Goal: Task Accomplishment & Management: Manage account settings

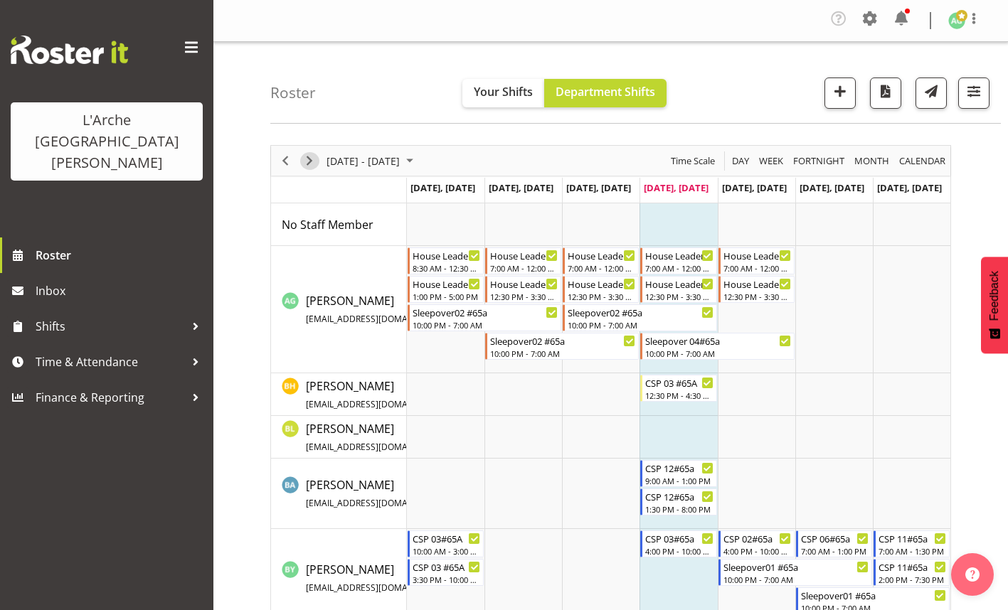
click at [307, 157] on span "Next" at bounding box center [309, 161] width 17 height 18
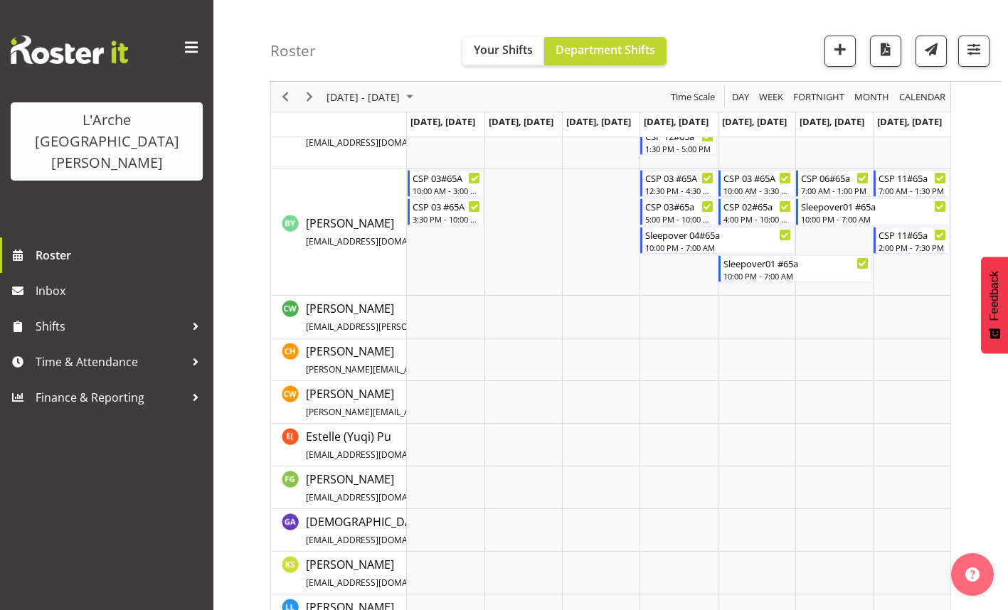
scroll to position [356, 0]
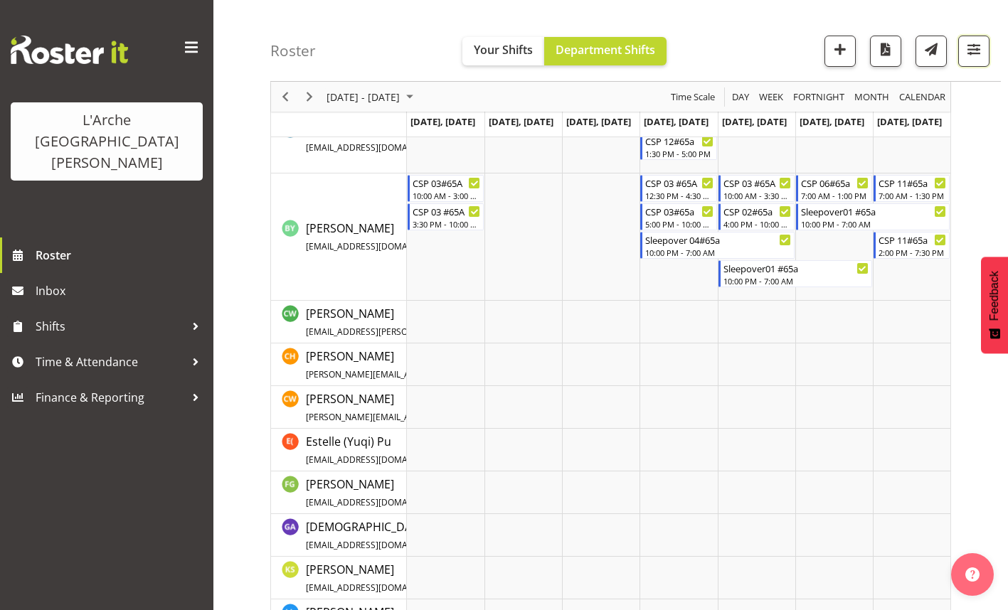
click at [980, 48] on span "button" at bounding box center [974, 49] width 18 height 18
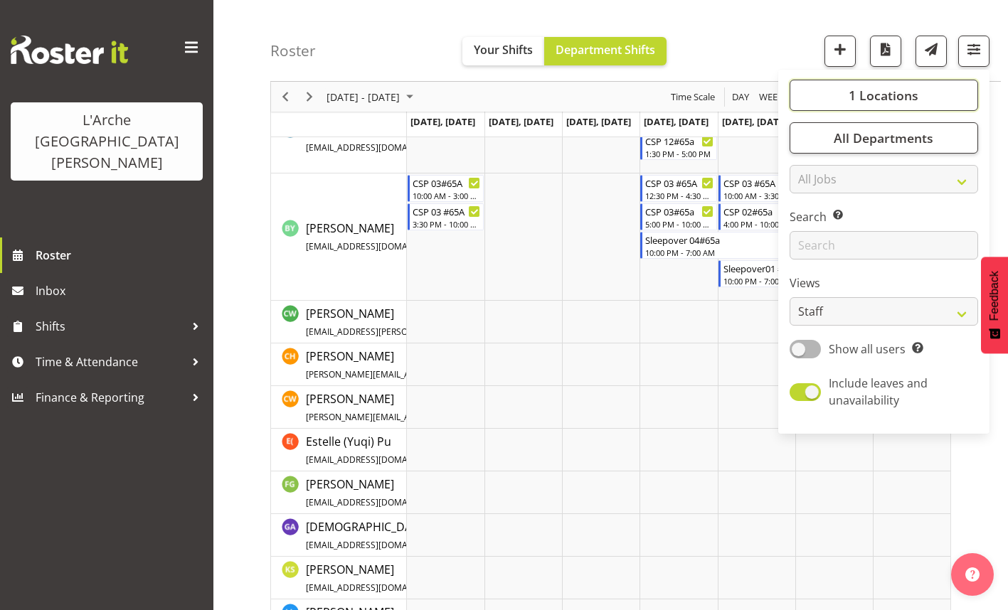
click at [858, 90] on span "1 Locations" at bounding box center [884, 95] width 70 height 17
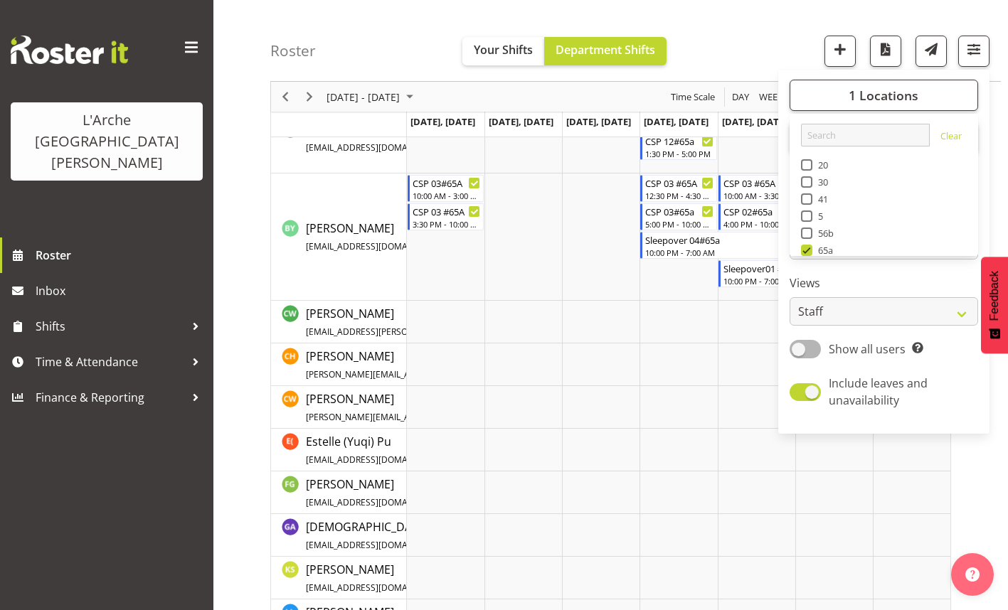
click at [813, 199] on span "41" at bounding box center [820, 199] width 16 height 11
click at [810, 199] on input "41" at bounding box center [805, 199] width 9 height 9
checkbox input "true"
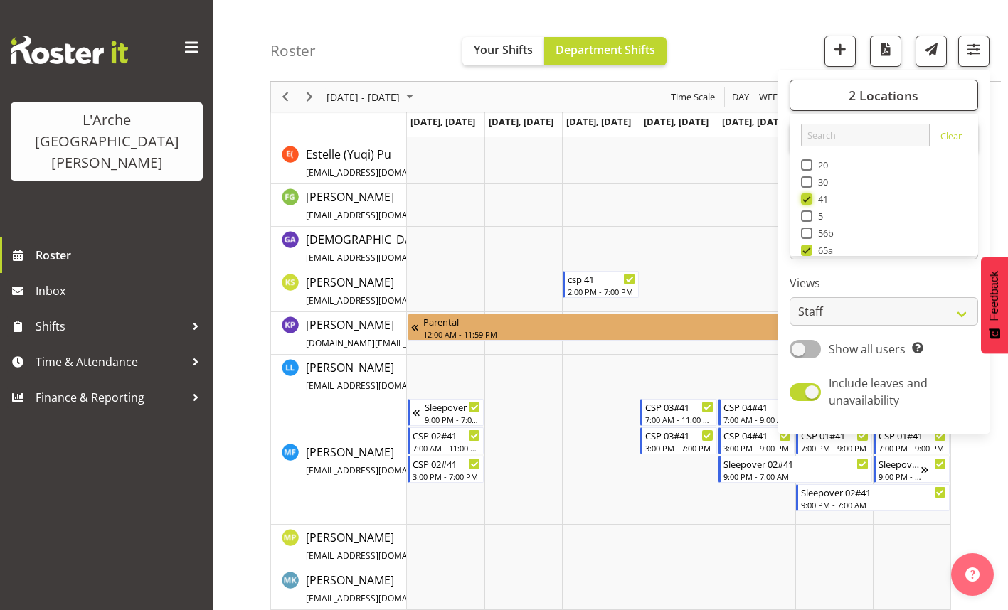
scroll to position [925, 0]
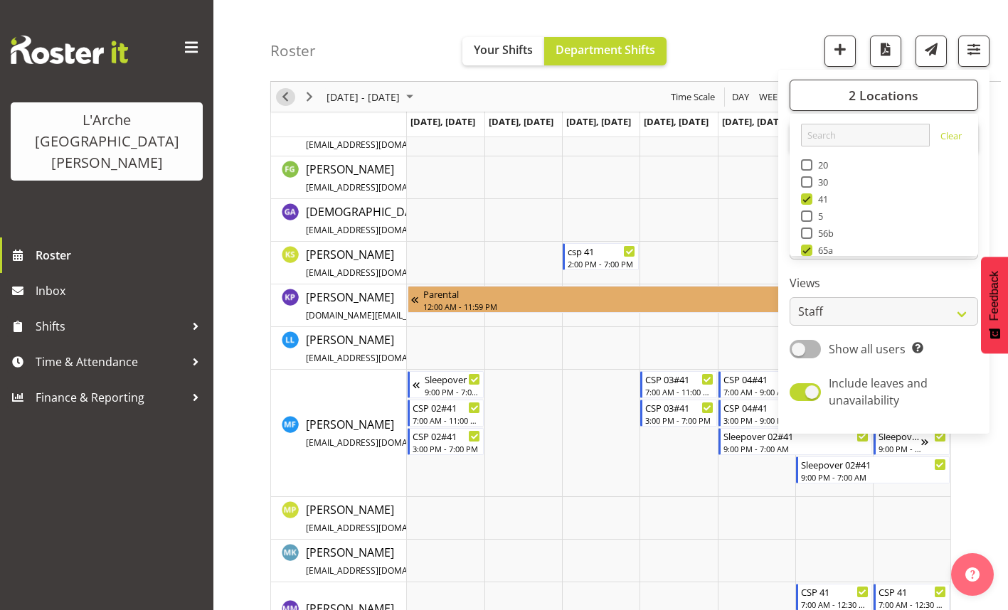
click at [287, 102] on span "Previous" at bounding box center [285, 97] width 17 height 18
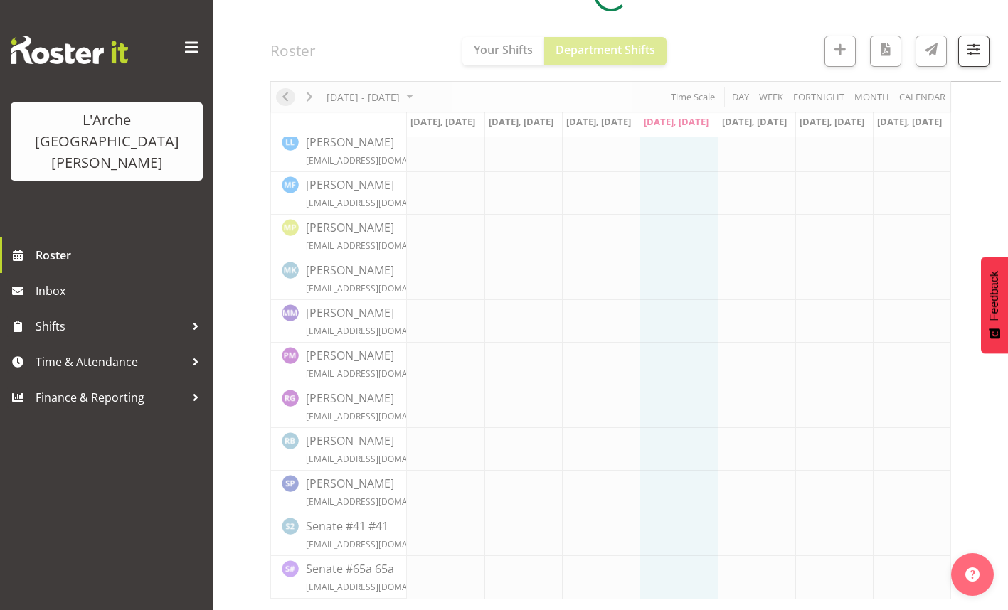
scroll to position [757, 0]
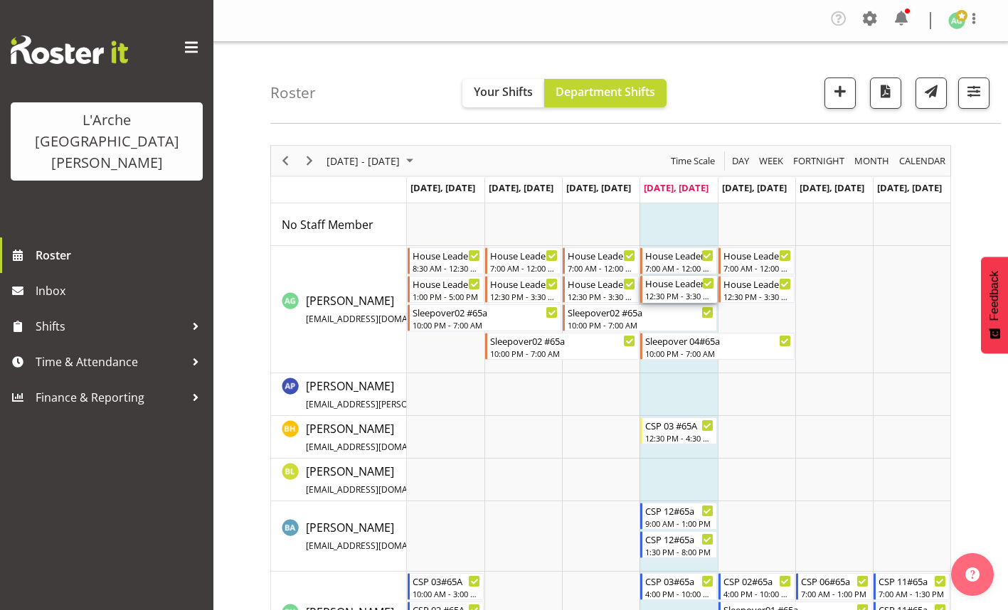
click at [694, 300] on div "12:30 PM - 3:30 PM" at bounding box center [679, 295] width 68 height 11
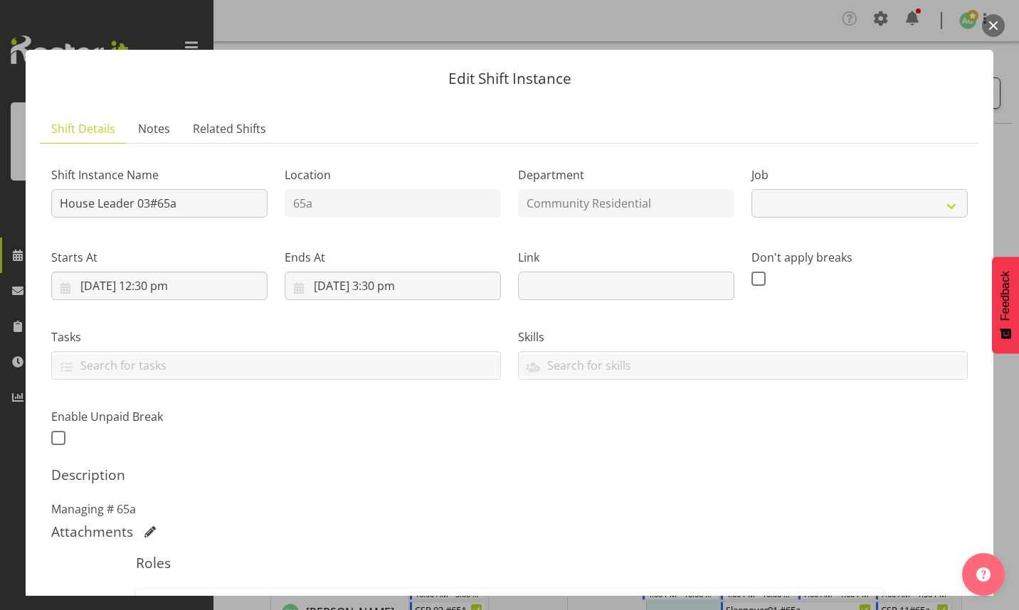
select select "1"
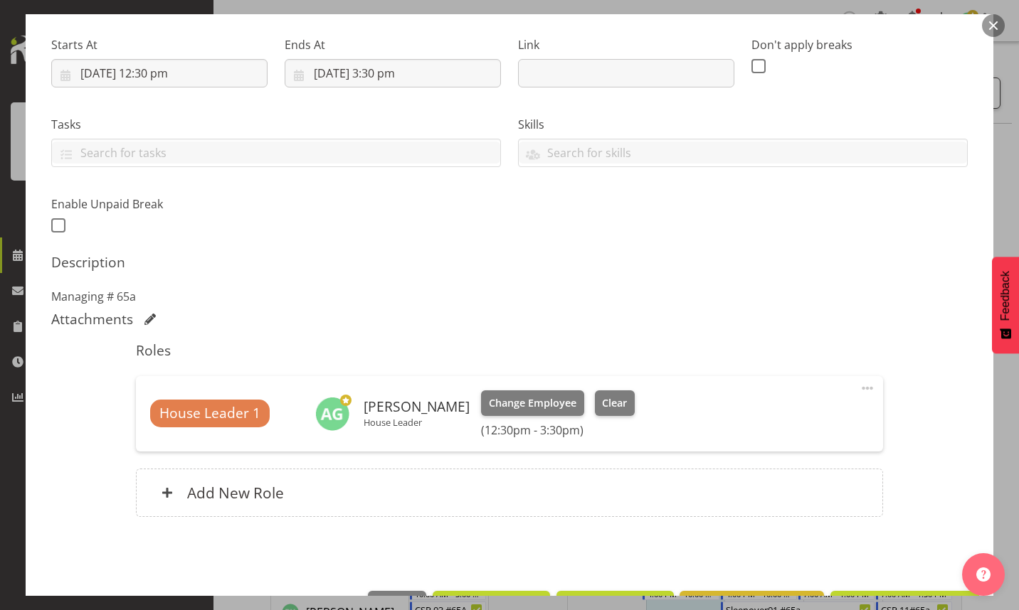
scroll to position [213, 0]
click at [859, 388] on span at bounding box center [867, 387] width 17 height 17
click at [770, 420] on link "Edit" at bounding box center [807, 422] width 137 height 26
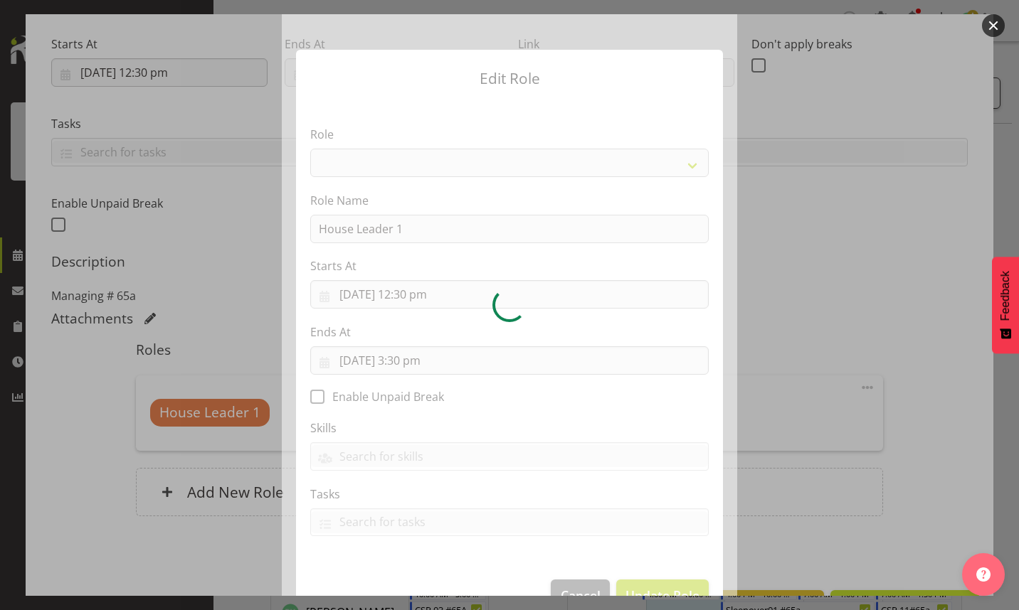
select select "12"
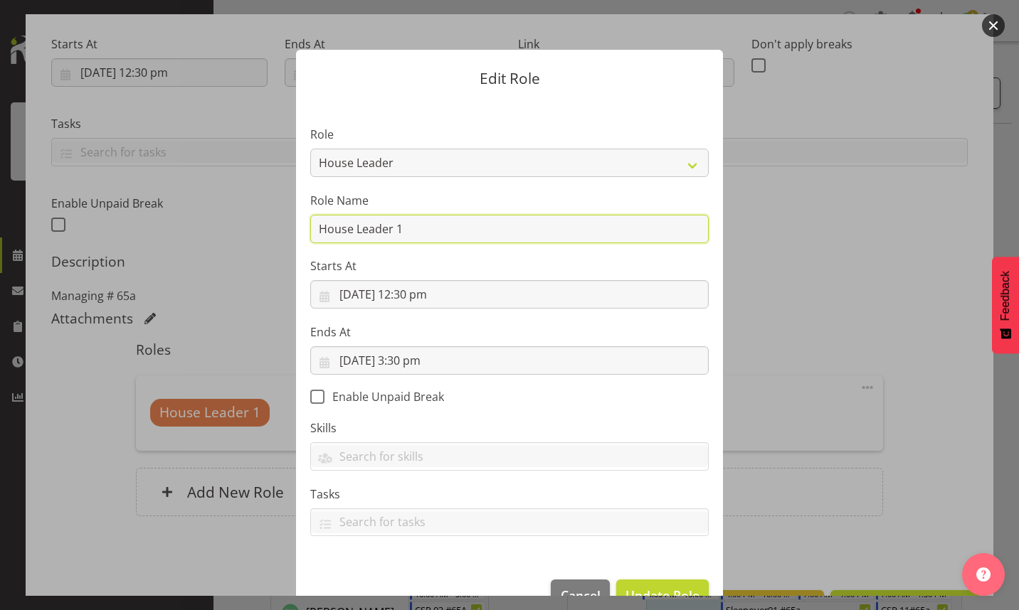
click at [428, 231] on input "House Leader 1" at bounding box center [509, 229] width 398 height 28
type input "House Leader"
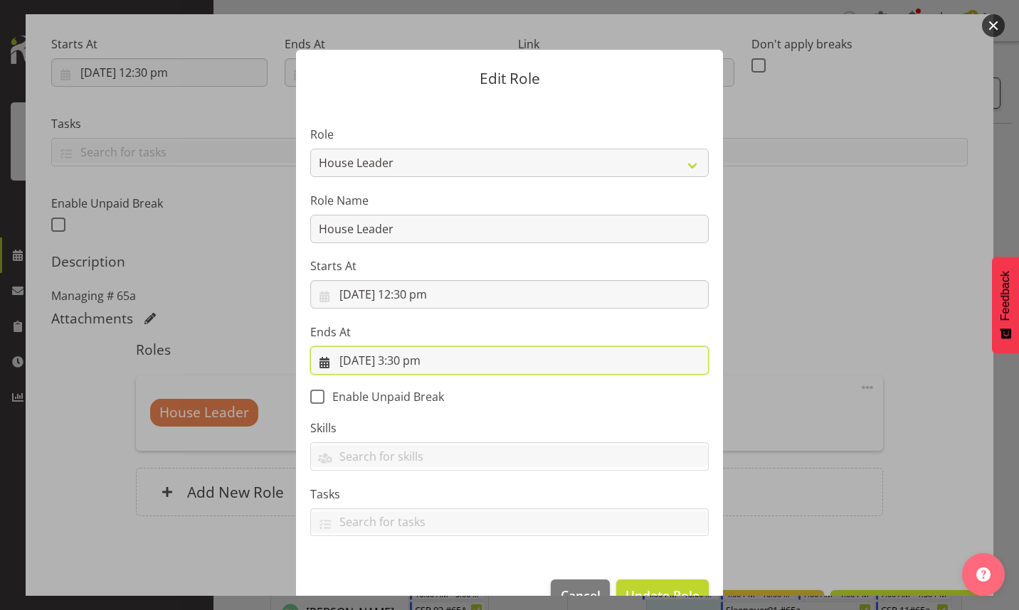
click at [403, 363] on input "[DATE] 3:30 pm" at bounding box center [509, 360] width 398 height 28
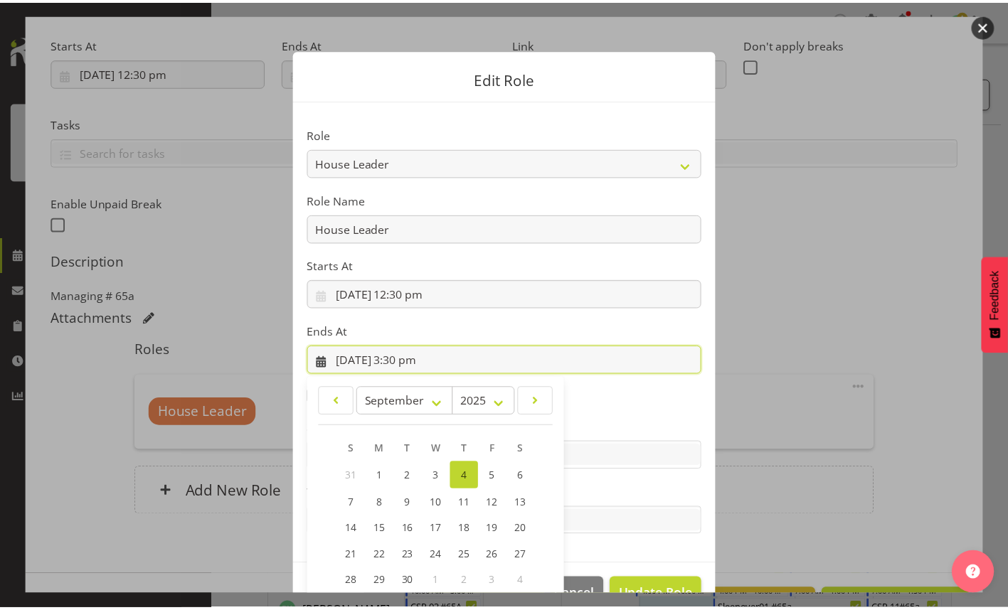
scroll to position [104, 0]
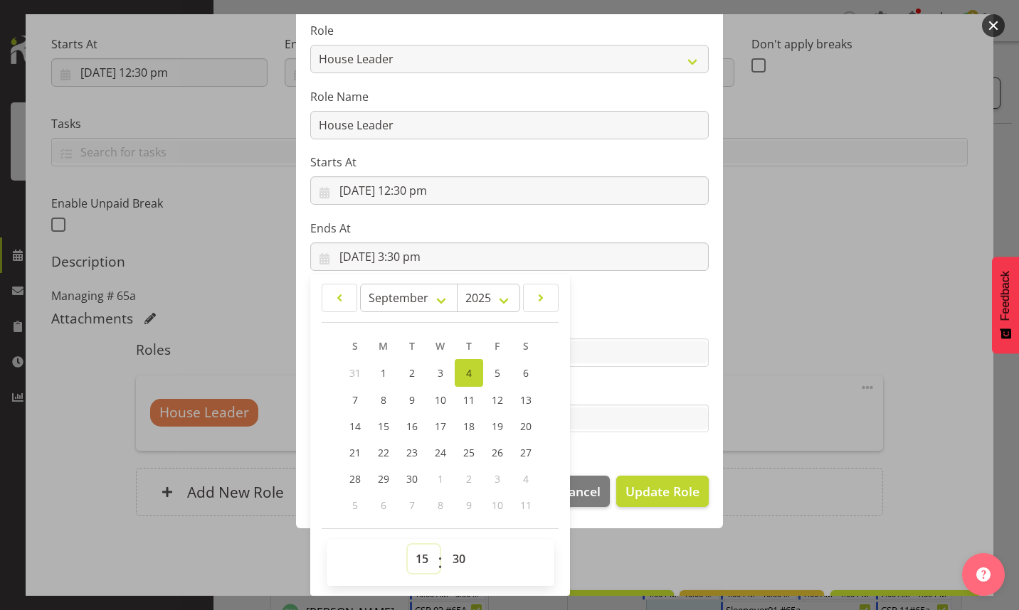
click at [419, 558] on select "00 01 02 03 04 05 06 07 08 09 10 11 12 13 14 15 16 17 18 19 20 21 22 23" at bounding box center [424, 559] width 32 height 28
select select "20"
click at [408, 545] on select "00 01 02 03 04 05 06 07 08 09 10 11 12 13 14 15 16 17 18 19 20 21 22 23" at bounding box center [424, 559] width 32 height 28
type input "[DATE] 8:30 pm"
click at [642, 495] on span "Update Role" at bounding box center [662, 491] width 74 height 18
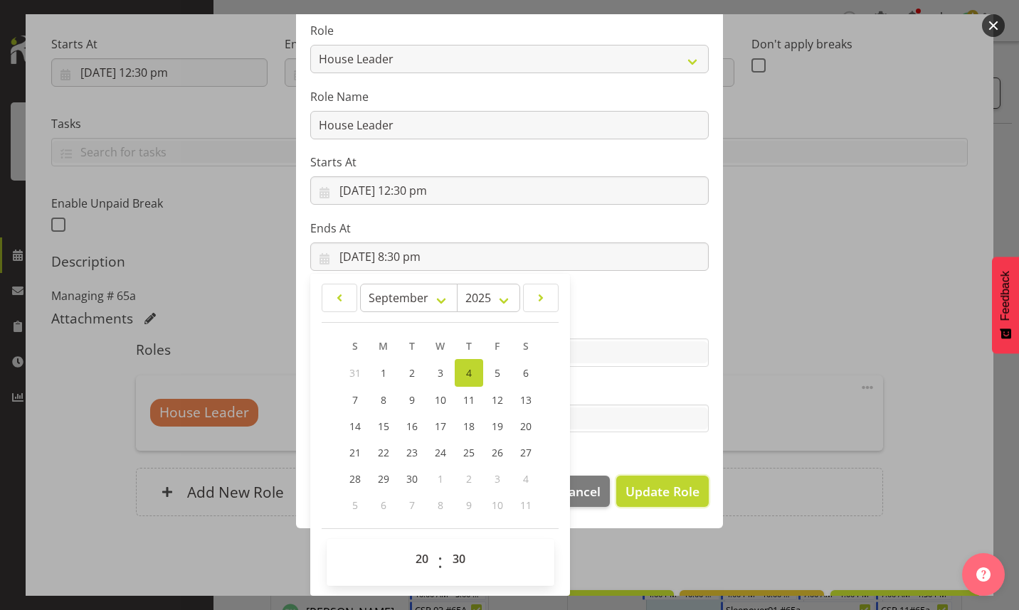
select select
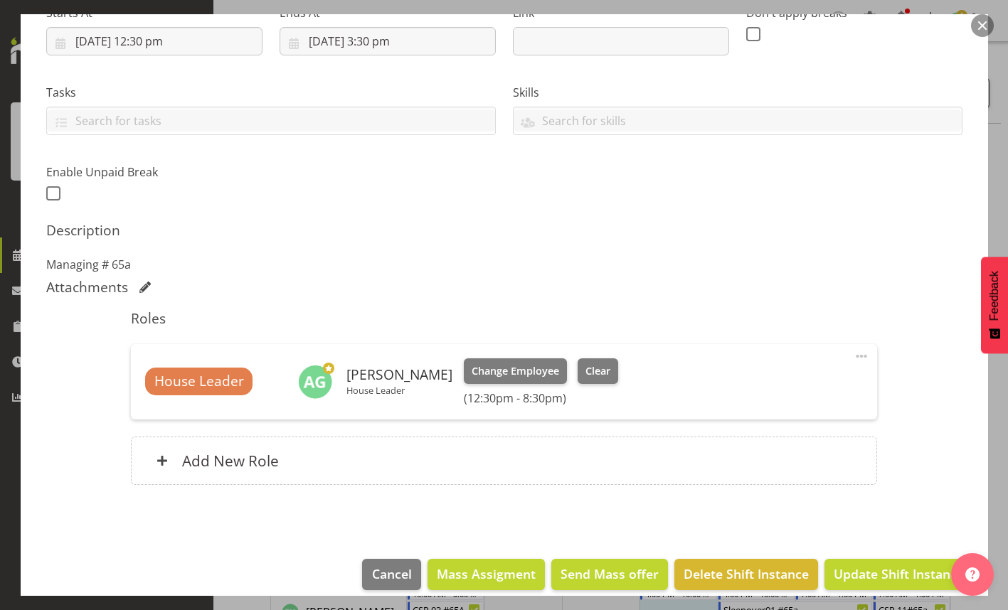
scroll to position [260, 0]
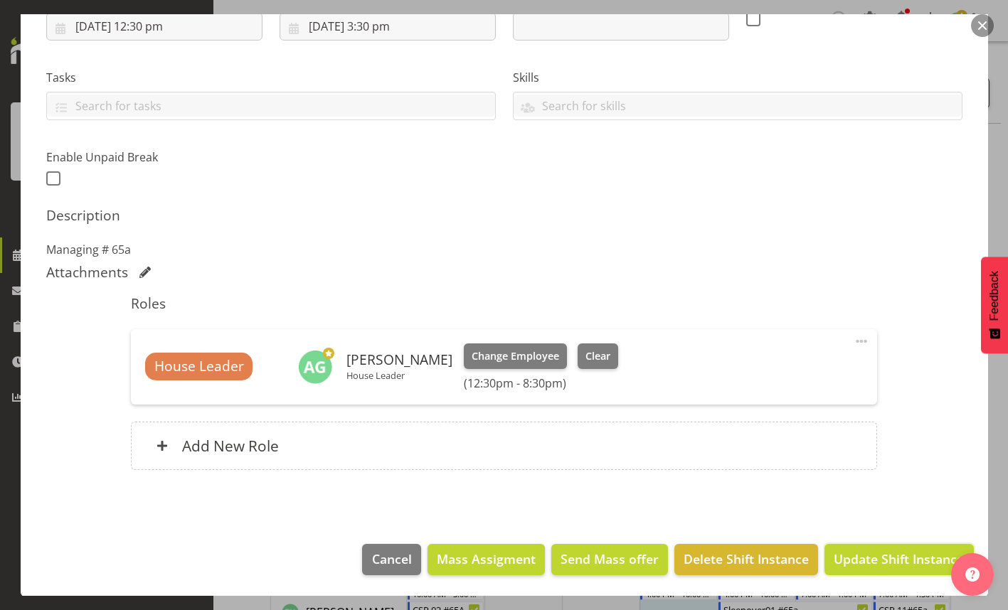
click at [853, 558] on span "Update Shift Instance" at bounding box center [899, 559] width 130 height 18
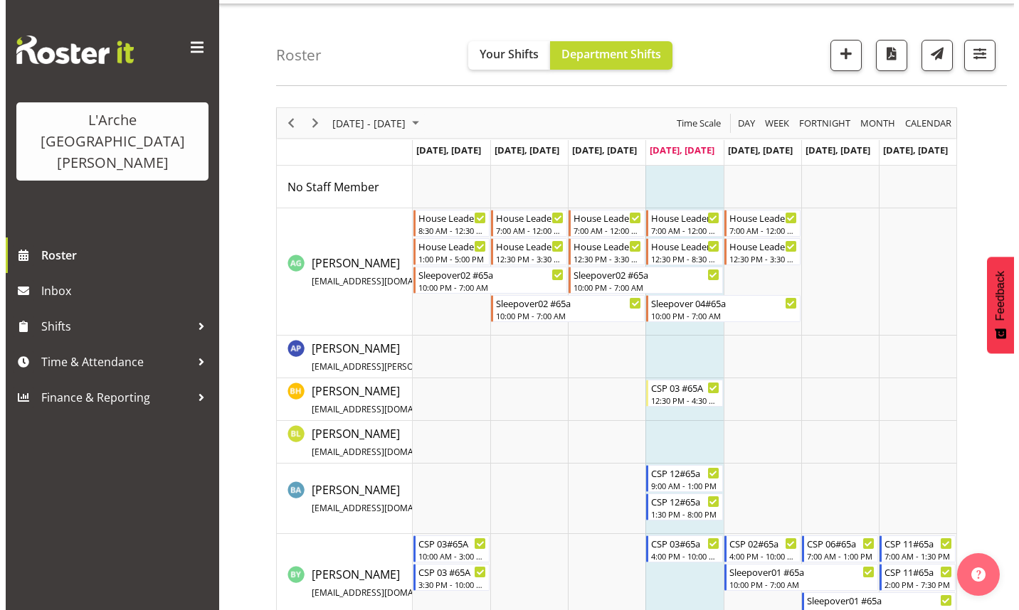
scroll to position [0, 0]
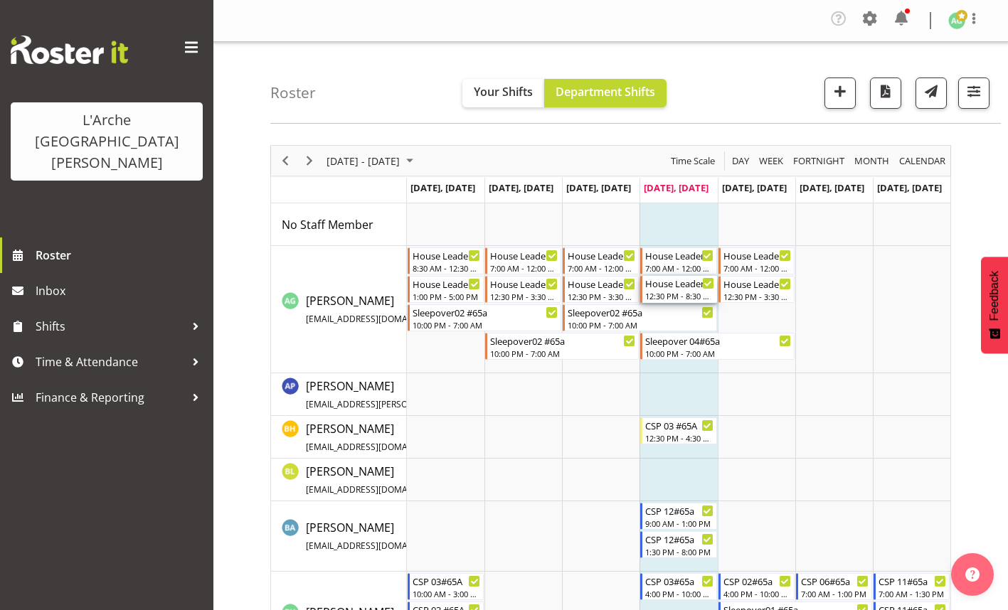
click at [682, 297] on div "12:30 PM - 8:30 PM" at bounding box center [679, 295] width 68 height 11
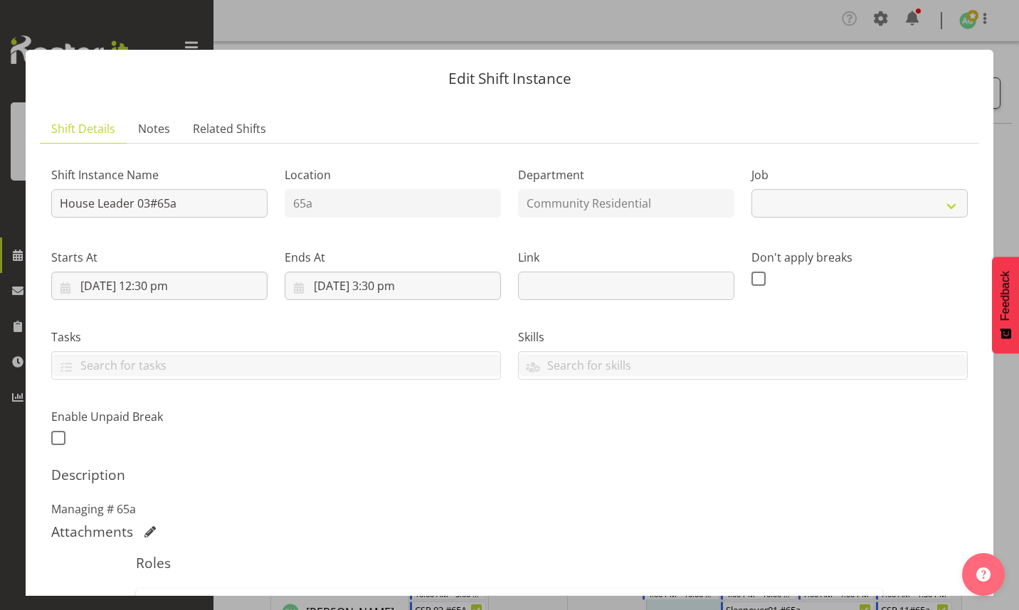
select select "1"
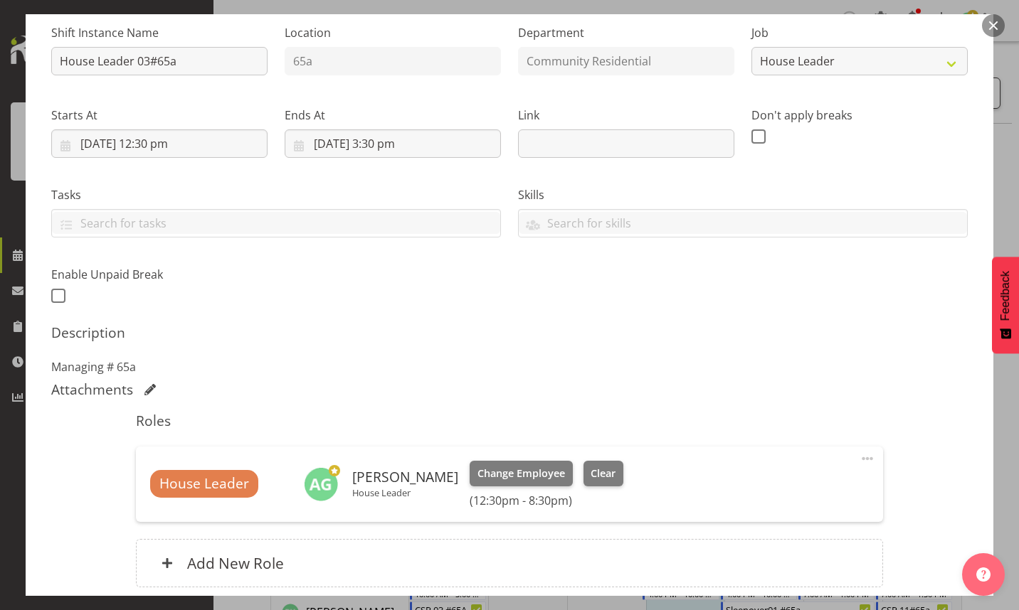
scroll to position [213, 0]
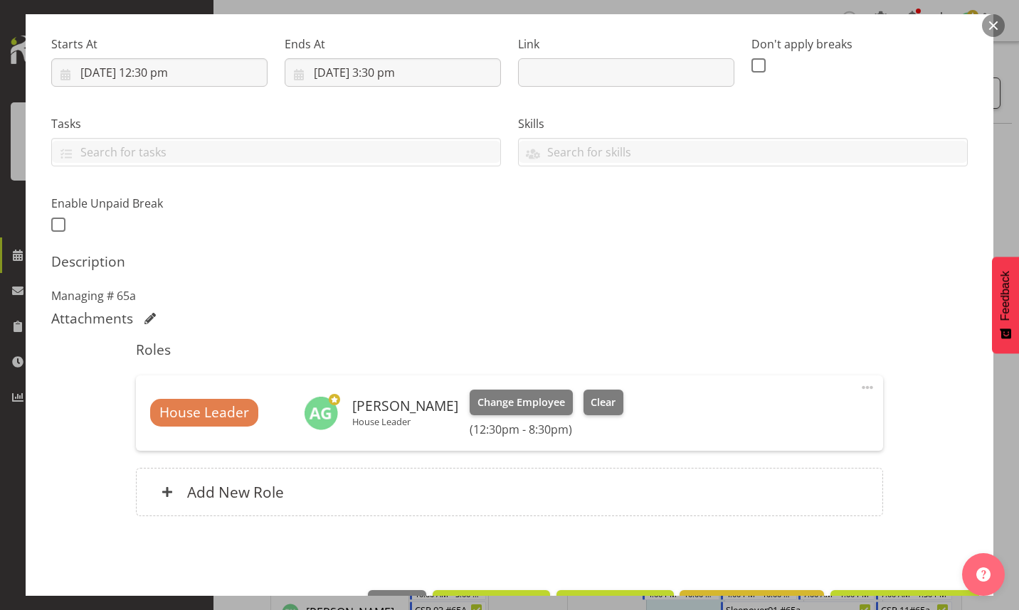
click at [859, 386] on span at bounding box center [867, 387] width 17 height 17
click at [757, 419] on link "Edit" at bounding box center [807, 422] width 137 height 26
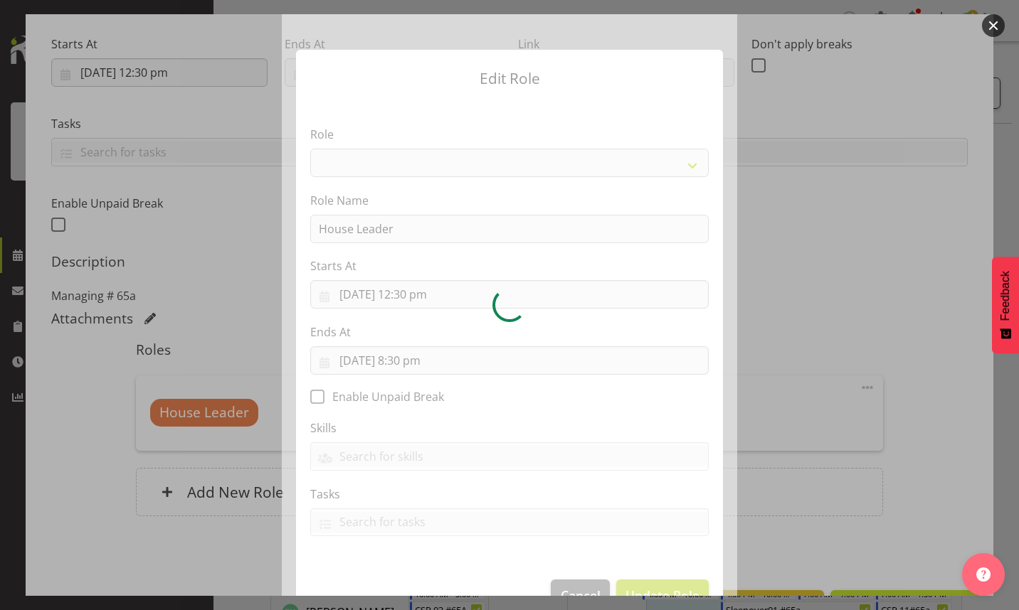
select select "12"
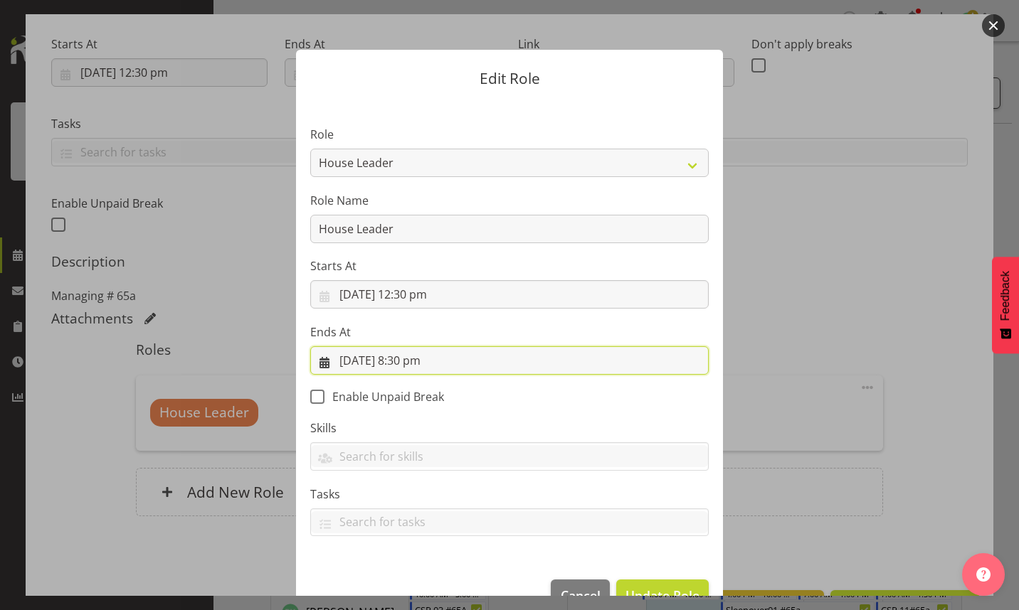
click at [405, 364] on input "[DATE] 8:30 pm" at bounding box center [509, 360] width 398 height 28
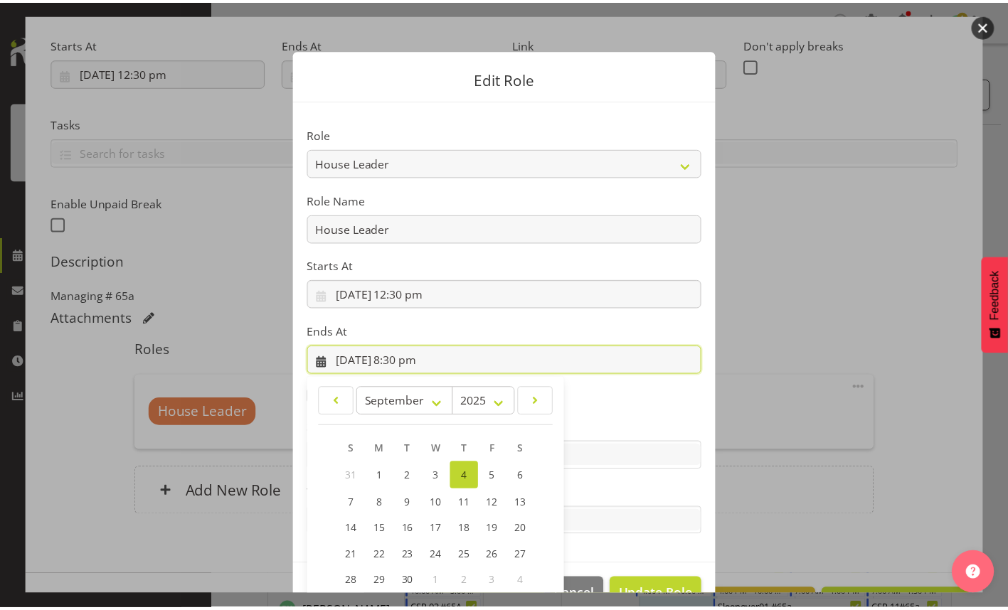
scroll to position [104, 0]
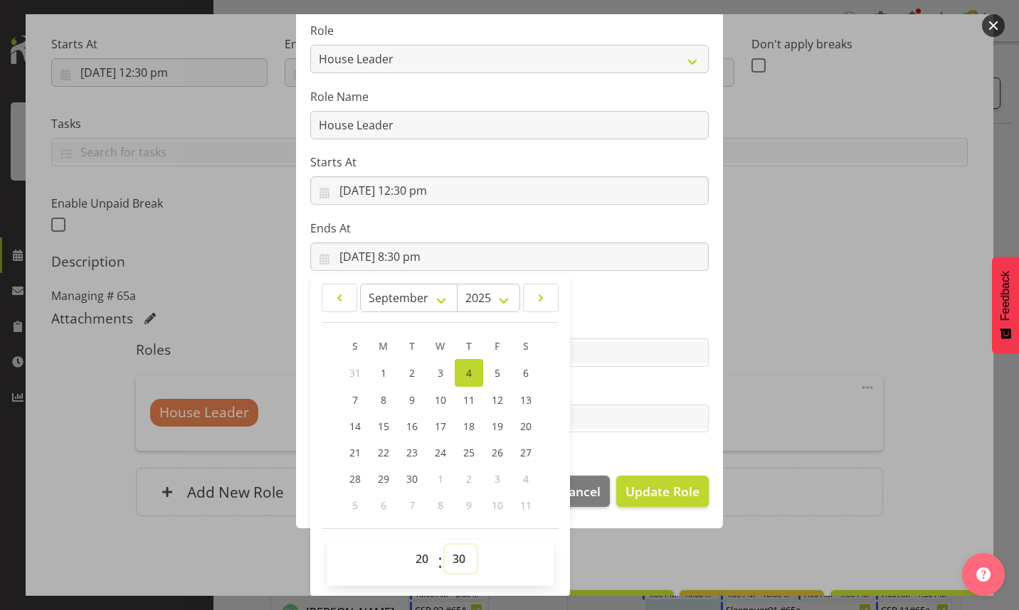
click at [451, 562] on select "00 01 02 03 04 05 06 07 08 09 10 11 12 13 14 15 16 17 18 19 20 21 22 23 24 25 2…" at bounding box center [461, 559] width 32 height 28
select select "0"
click at [445, 545] on select "00 01 02 03 04 05 06 07 08 09 10 11 12 13 14 15 16 17 18 19 20 21 22 23 24 25 2…" at bounding box center [461, 559] width 32 height 28
type input "[DATE] 8:00 pm"
click at [667, 488] on span "Update Role" at bounding box center [662, 491] width 74 height 18
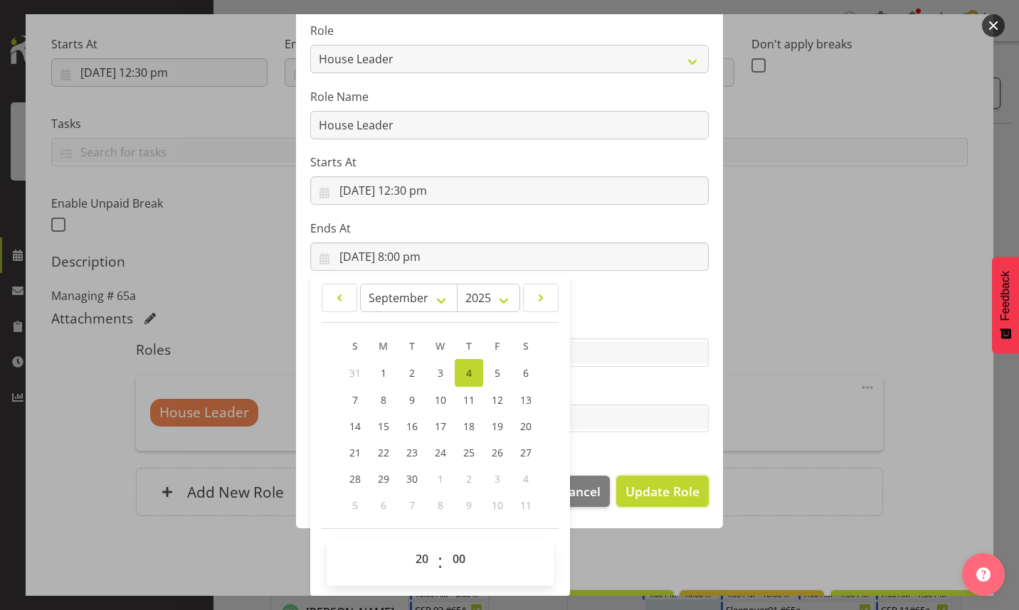
select select
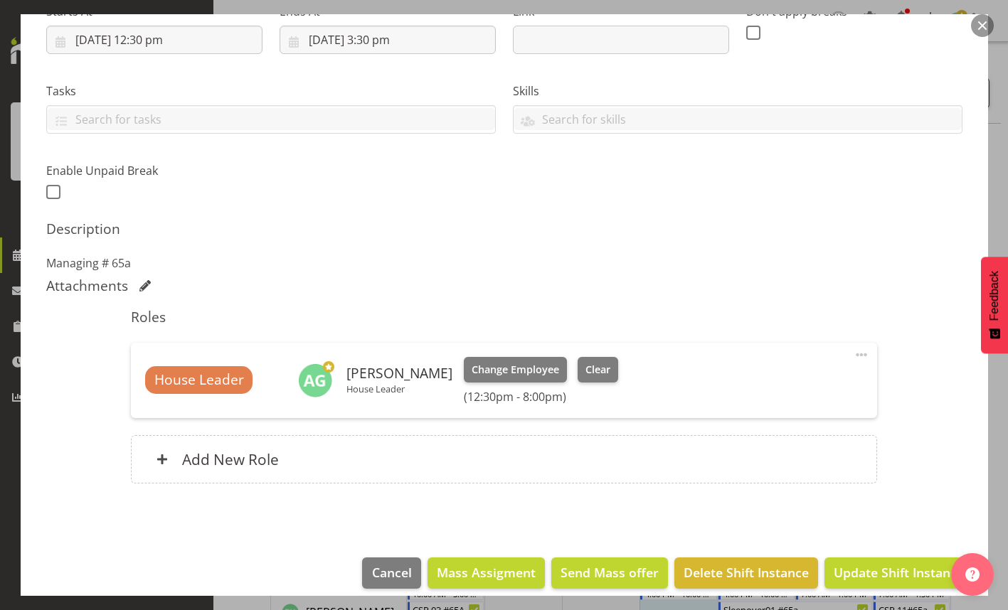
scroll to position [260, 0]
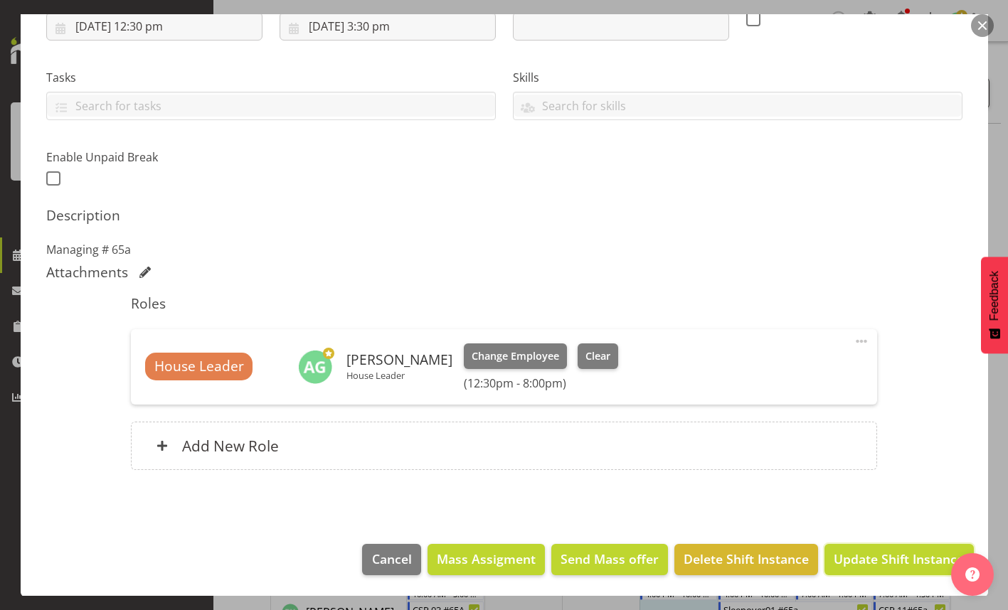
click at [881, 561] on span "Update Shift Instance" at bounding box center [899, 559] width 130 height 18
